Goal: Information Seeking & Learning: Learn about a topic

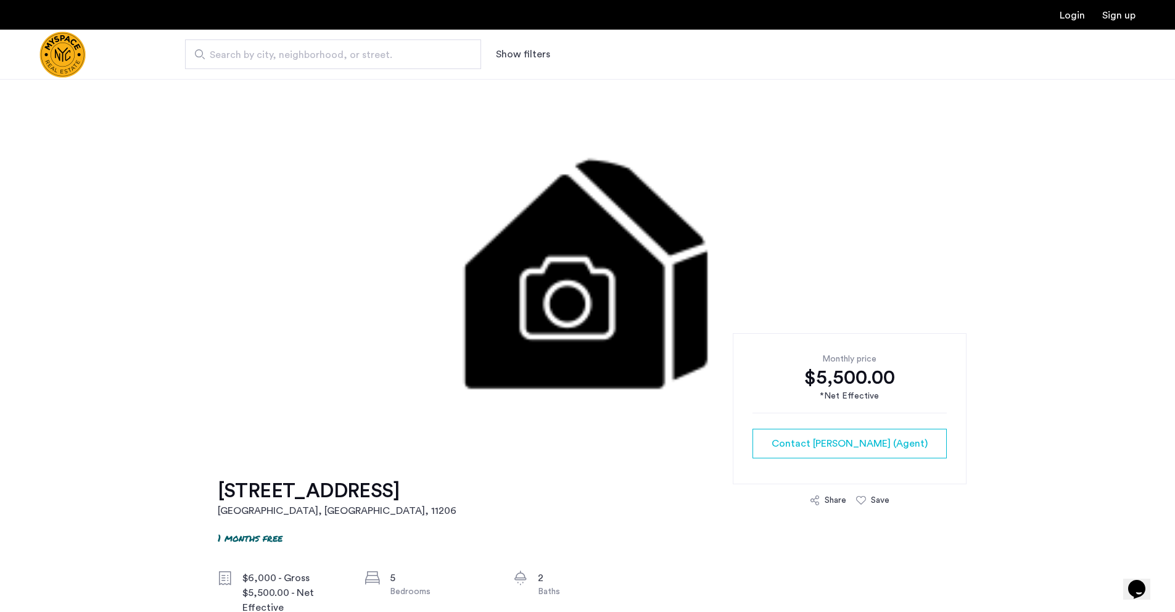
click at [603, 313] on img at bounding box center [587, 264] width 752 height 370
